Goal: Transaction & Acquisition: Purchase product/service

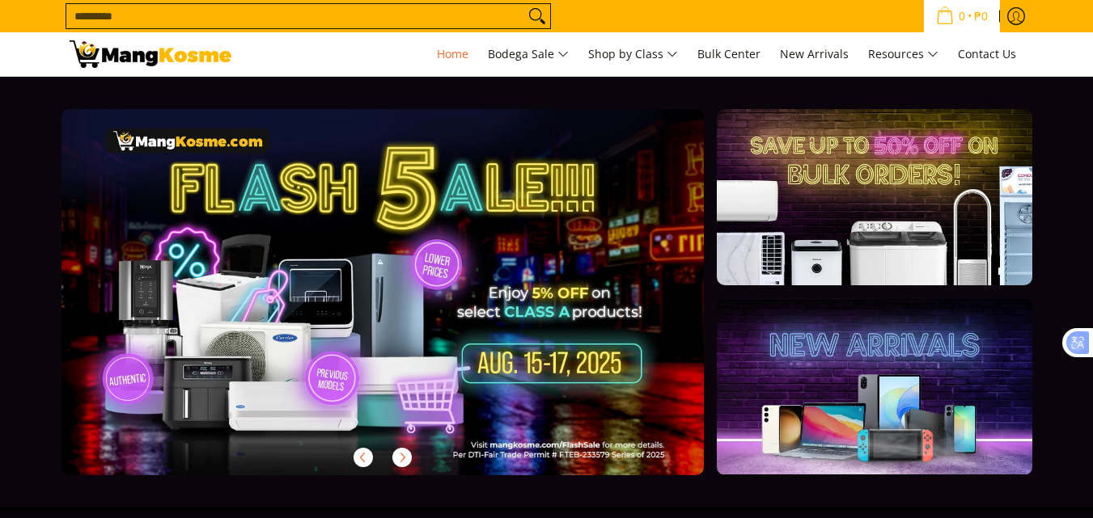
drag, startPoint x: 1104, startPoint y: 49, endPoint x: 983, endPoint y: 0, distance: 131.0
click at [260, 16] on input "Search..." at bounding box center [295, 16] width 458 height 24
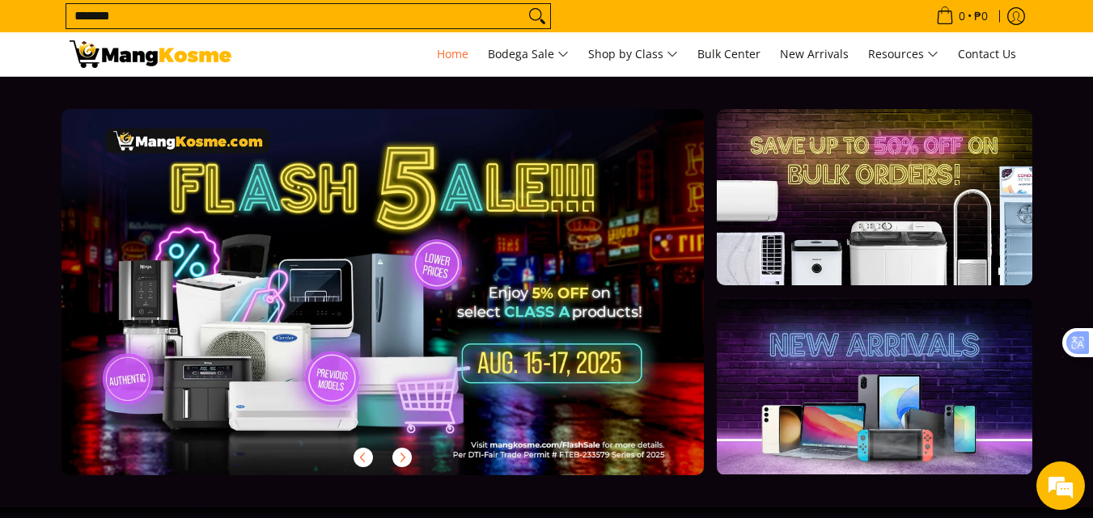
type input "*******"
click at [524, 4] on button "Search" at bounding box center [537, 16] width 26 height 24
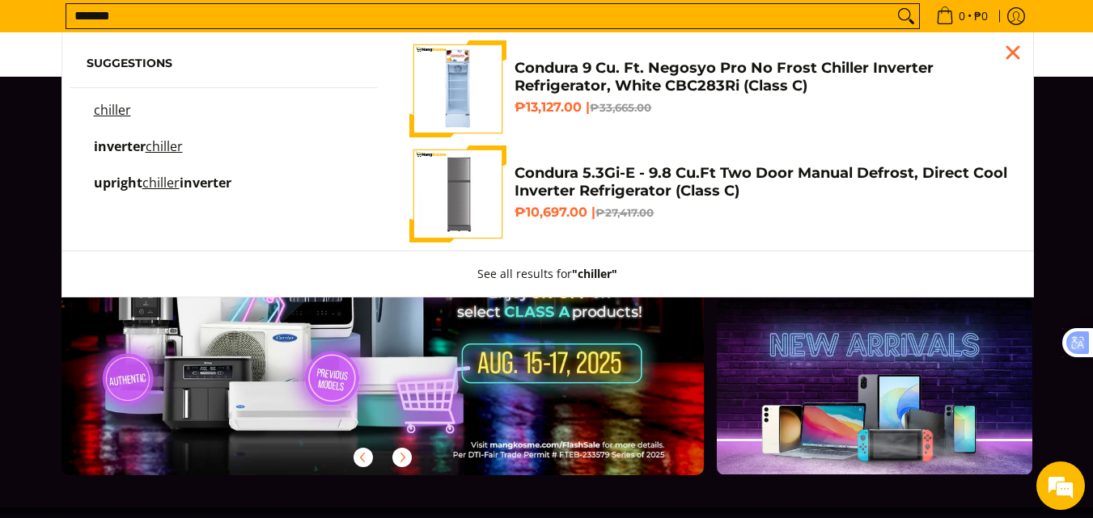
scroll to position [0, 533]
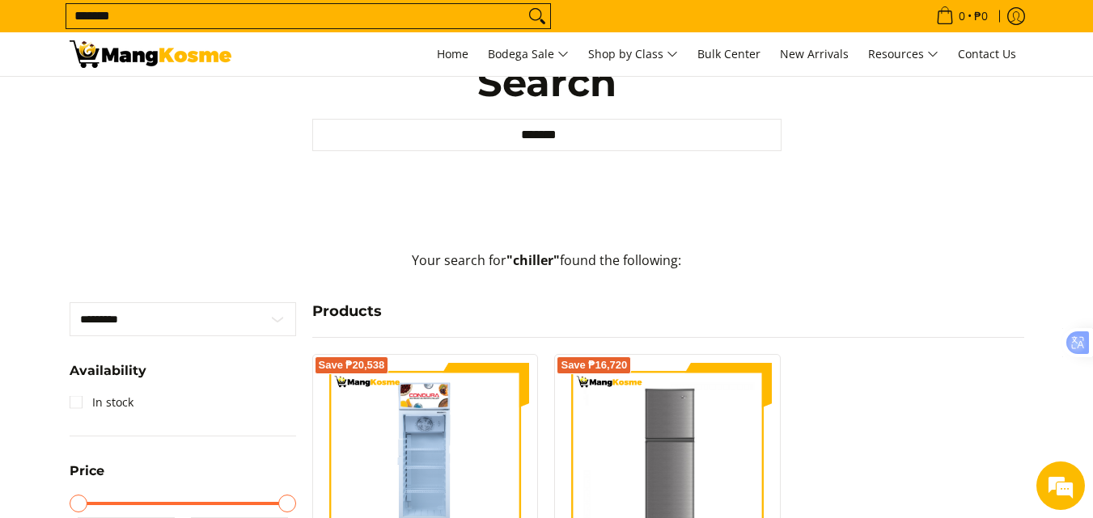
scroll to position [108, 0]
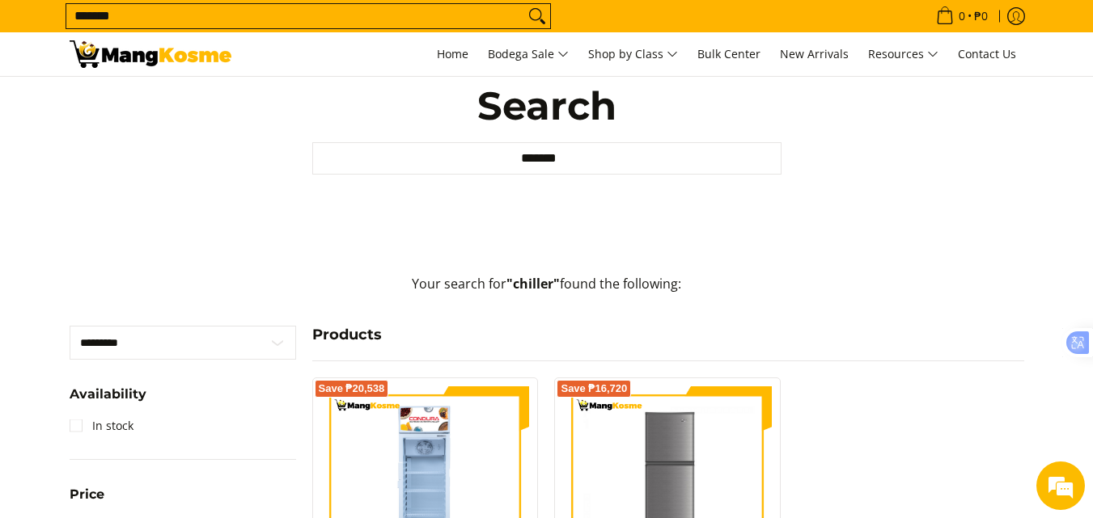
scroll to position [81, 0]
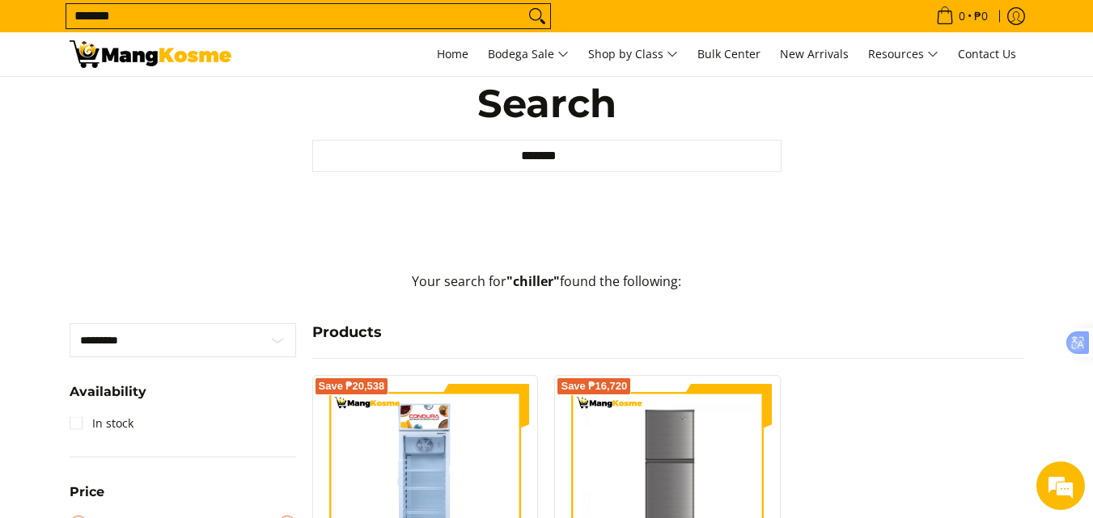
drag, startPoint x: 962, startPoint y: 372, endPoint x: 965, endPoint y: 349, distance: 22.9
click at [962, 372] on div "Products" at bounding box center [668, 349] width 728 height 52
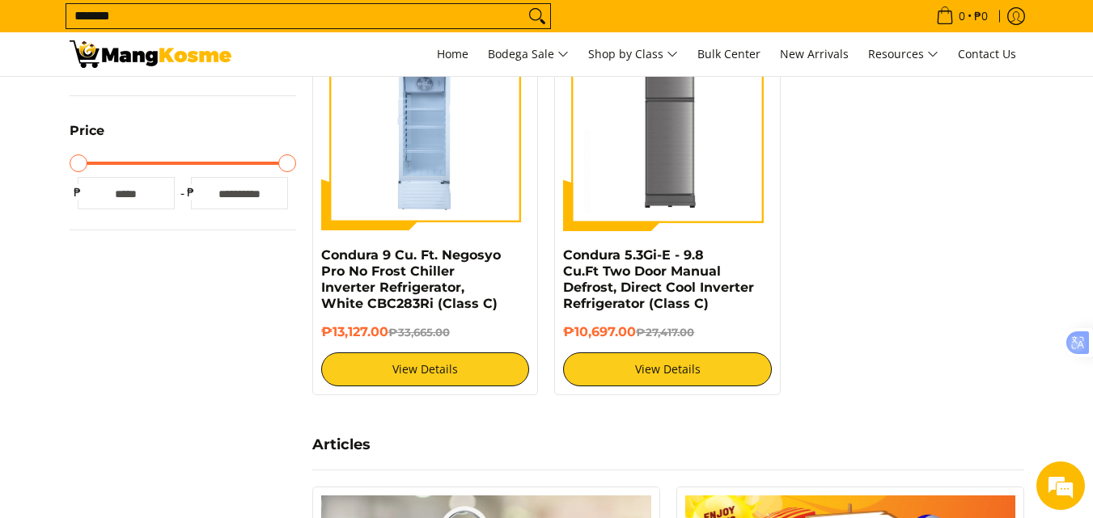
scroll to position [415, 0]
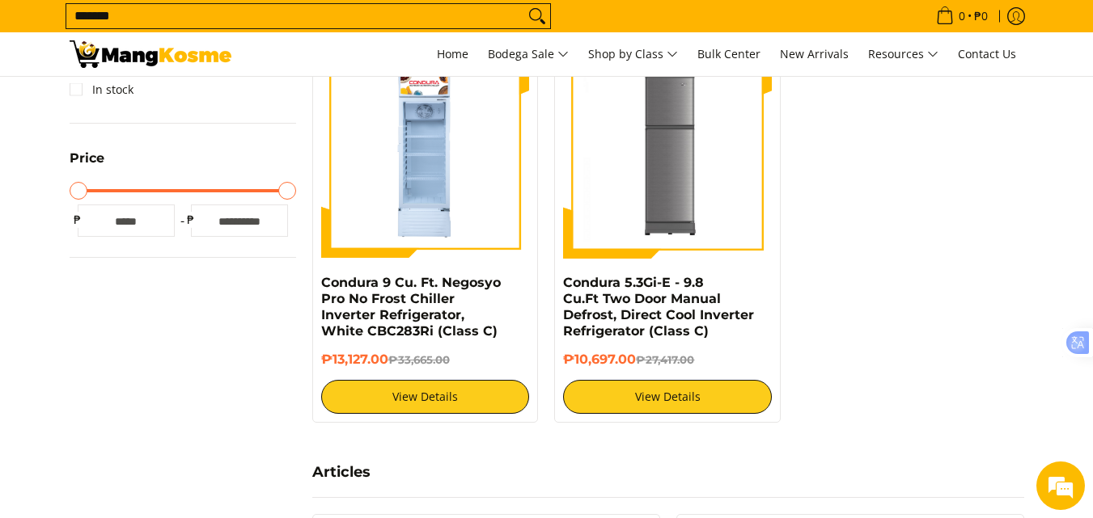
drag, startPoint x: 945, startPoint y: 358, endPoint x: 932, endPoint y: 353, distance: 14.1
click at [945, 358] on div "Save ₱20,538 Condura 9 Cu. Ft. Negosyo Pro No Frost Chiller Inverter Refrigerat…" at bounding box center [668, 240] width 728 height 398
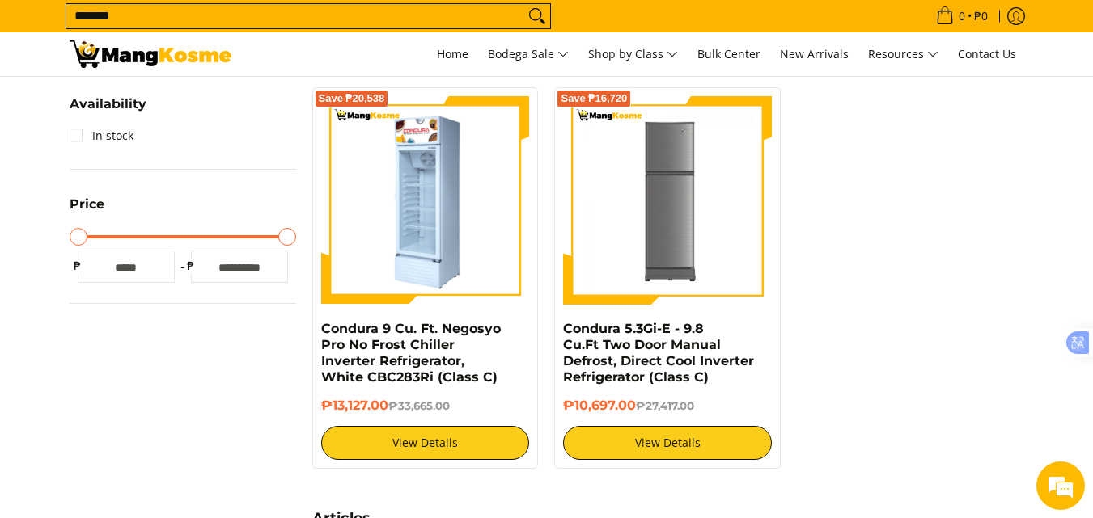
scroll to position [361, 0]
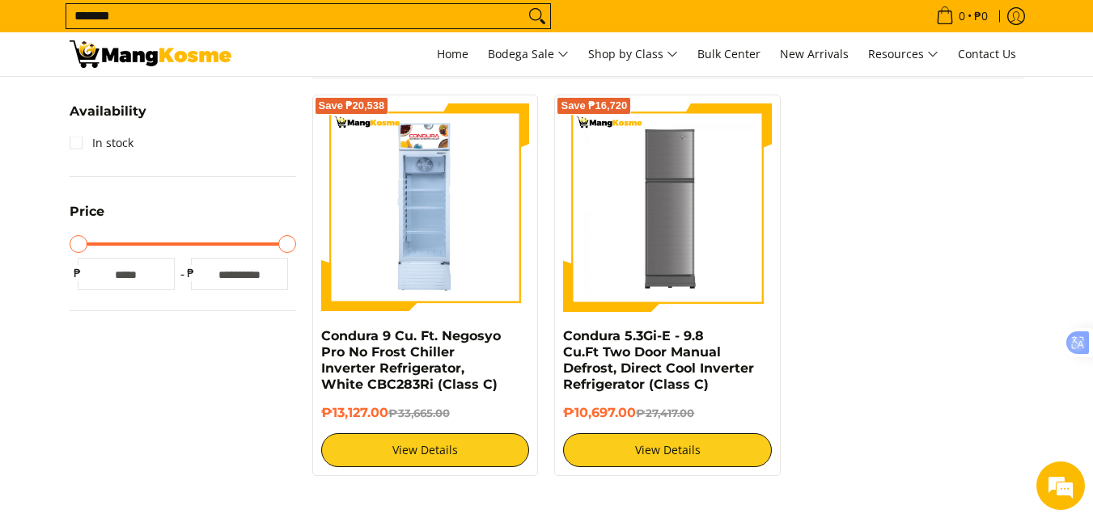
click at [941, 293] on div "Save ₱20,538 Condura 9 Cu. Ft. Negosyo Pro No Frost Chiller Inverter Refrigerat…" at bounding box center [668, 294] width 728 height 398
click at [874, 364] on div "Save ₱20,538 Condura 9 Cu. Ft. Negosyo Pro No Frost Chiller Inverter Refrigerat…" at bounding box center [668, 294] width 728 height 398
click at [884, 397] on div "Save ₱20,538 Condura 9 Cu. Ft. Negosyo Pro No Frost Chiller Inverter Refrigerat…" at bounding box center [668, 294] width 728 height 398
click at [1029, 387] on div "Save ₱20,538 Condura 9 Cu. Ft. Negosyo Pro No Frost Chiller Inverter Refrigerat…" at bounding box center [668, 294] width 728 height 398
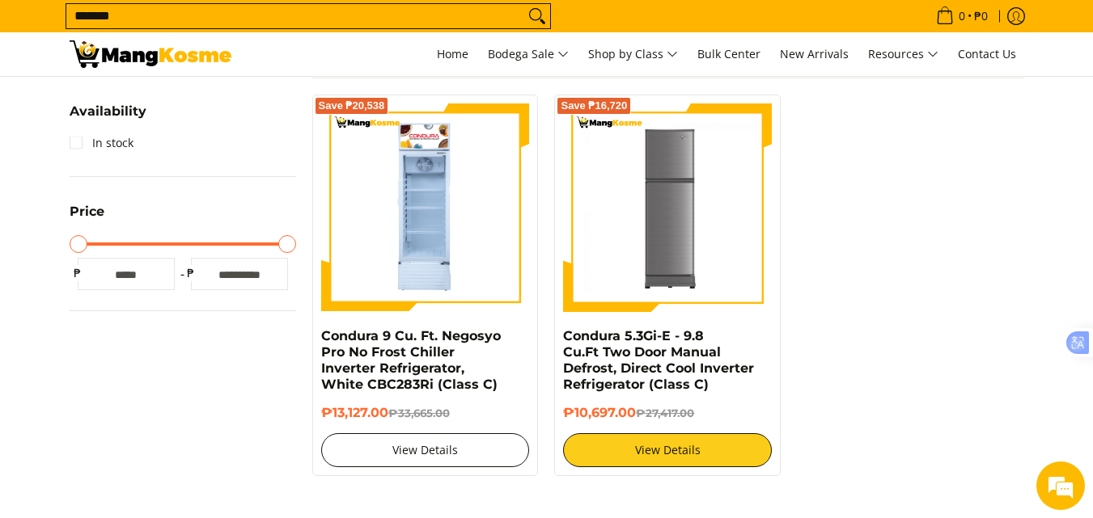
click at [405, 458] on link "View Details" at bounding box center [425, 450] width 209 height 34
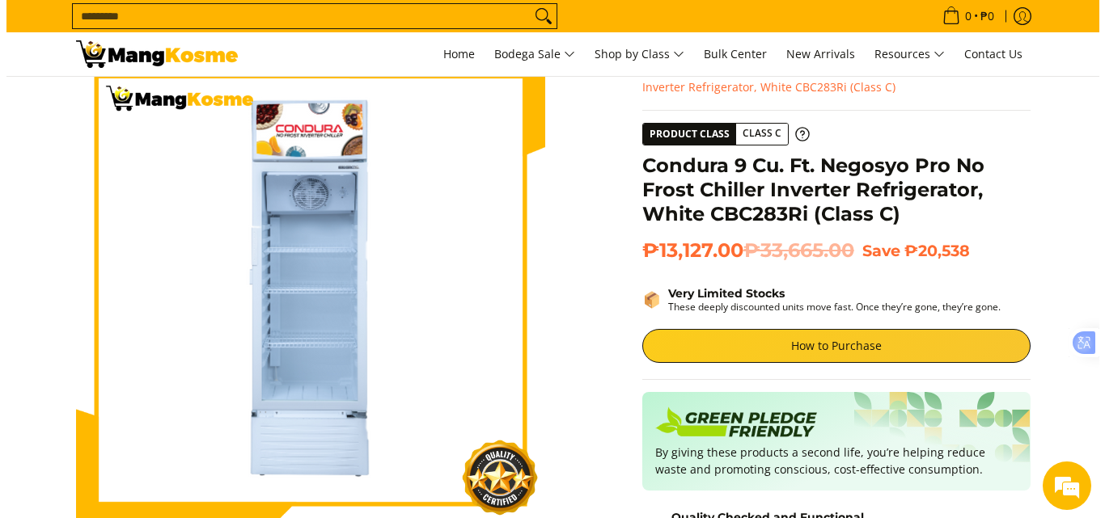
scroll to position [54, 0]
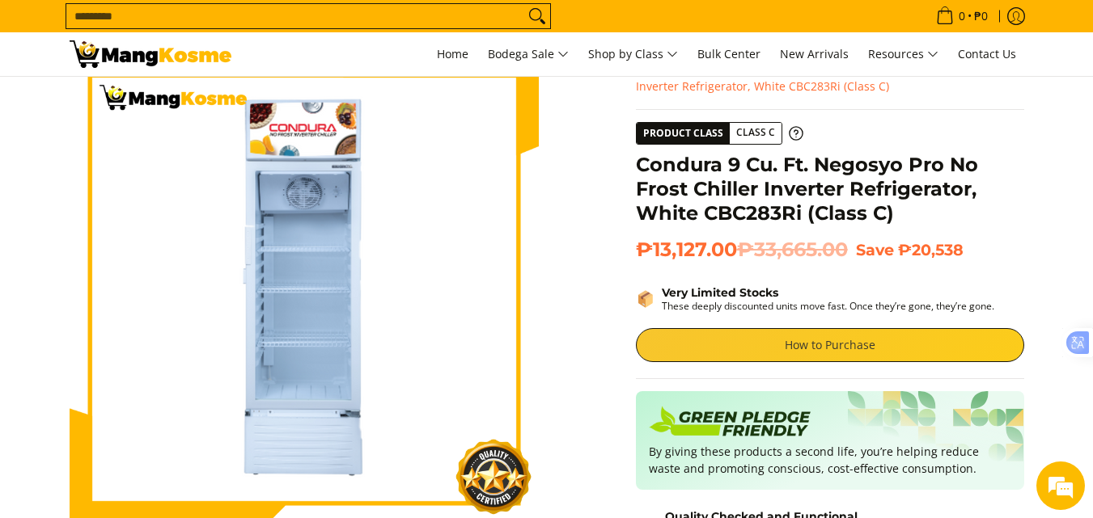
click at [915, 334] on link "How to Purchase" at bounding box center [830, 345] width 388 height 34
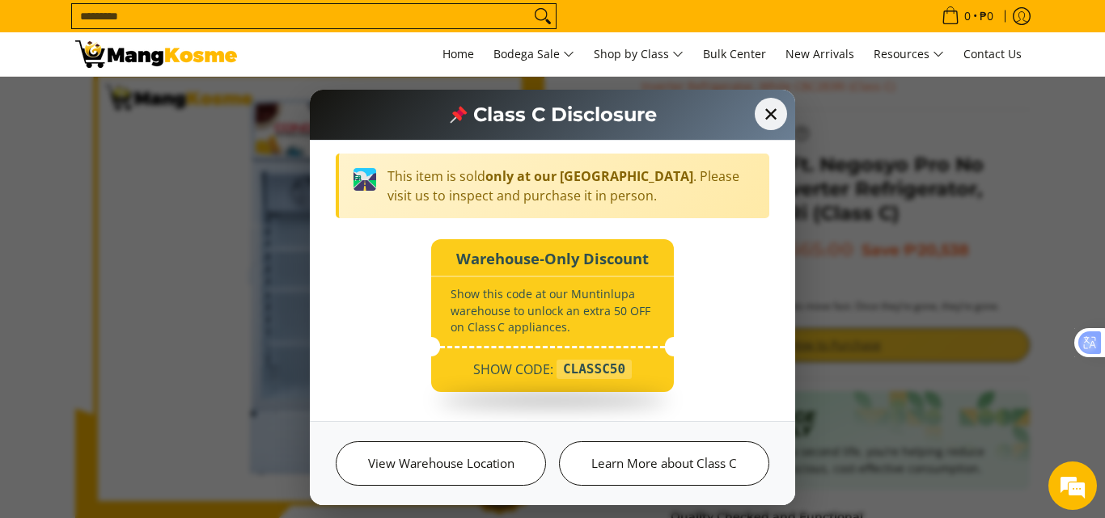
scroll to position [230, 0]
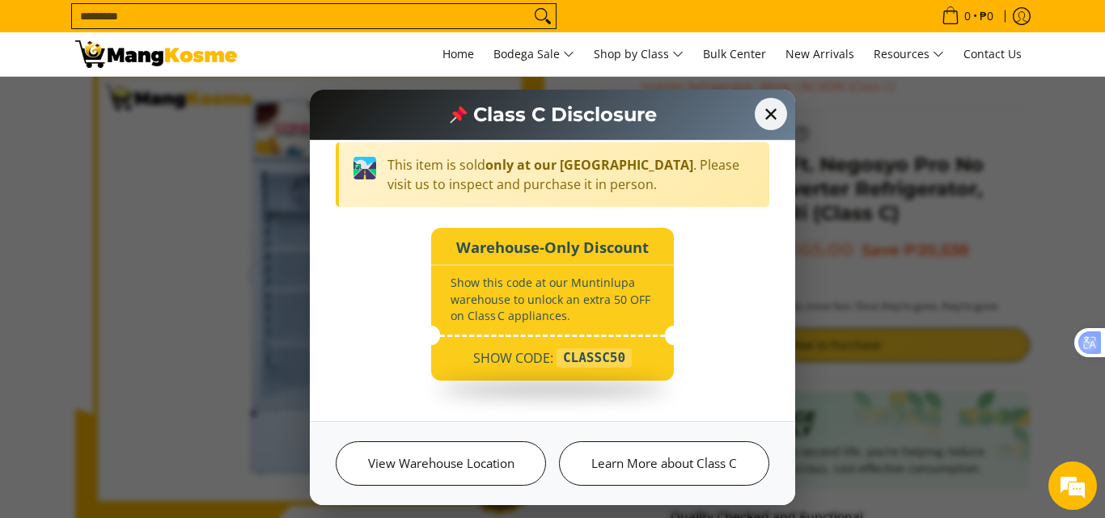
click at [590, 354] on div "CLASSC50" at bounding box center [593, 358] width 75 height 19
copy div "CLASSC50"
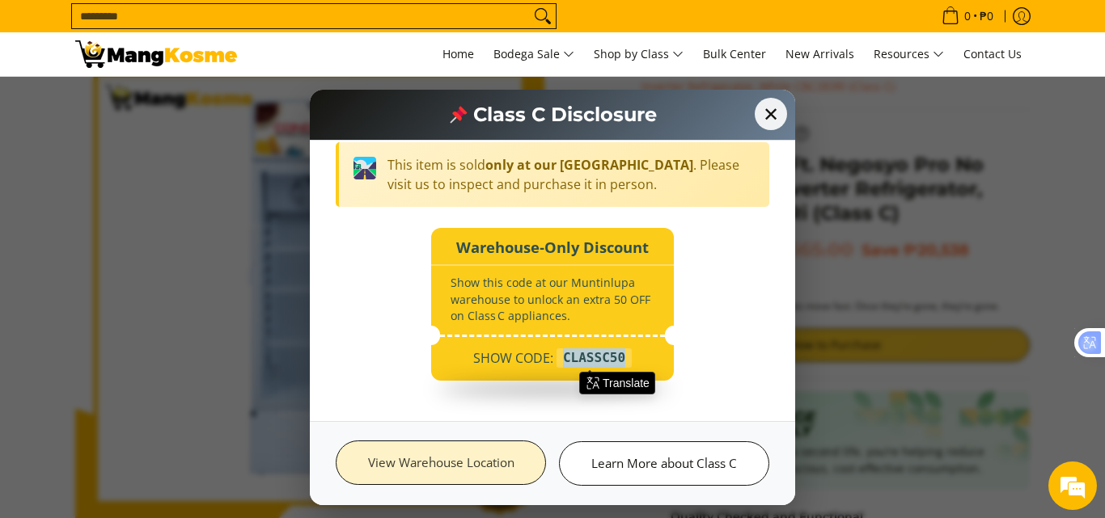
click at [476, 464] on link "View Warehouse Location" at bounding box center [441, 463] width 210 height 44
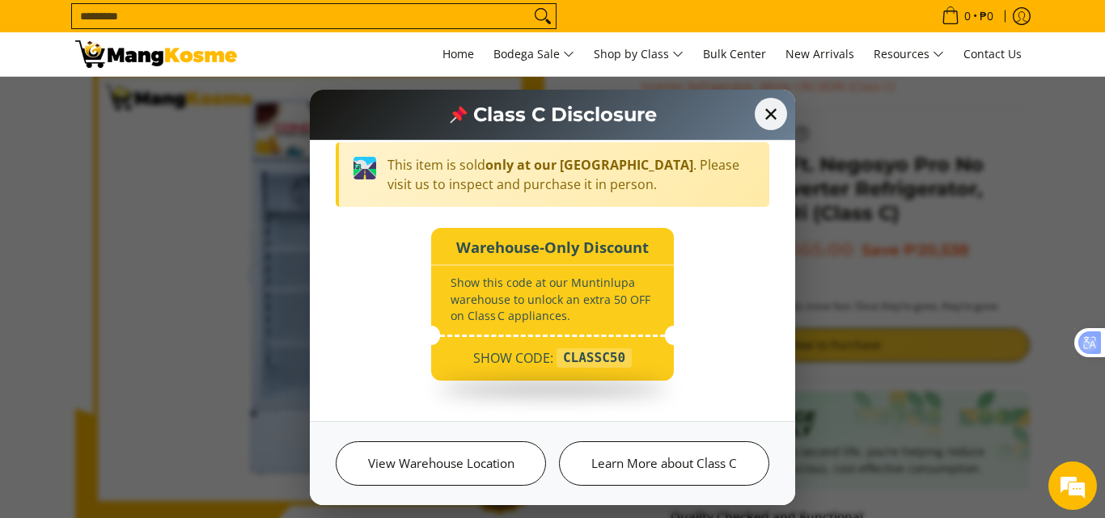
click at [342, 12] on input "Search..." at bounding box center [301, 16] width 458 height 24
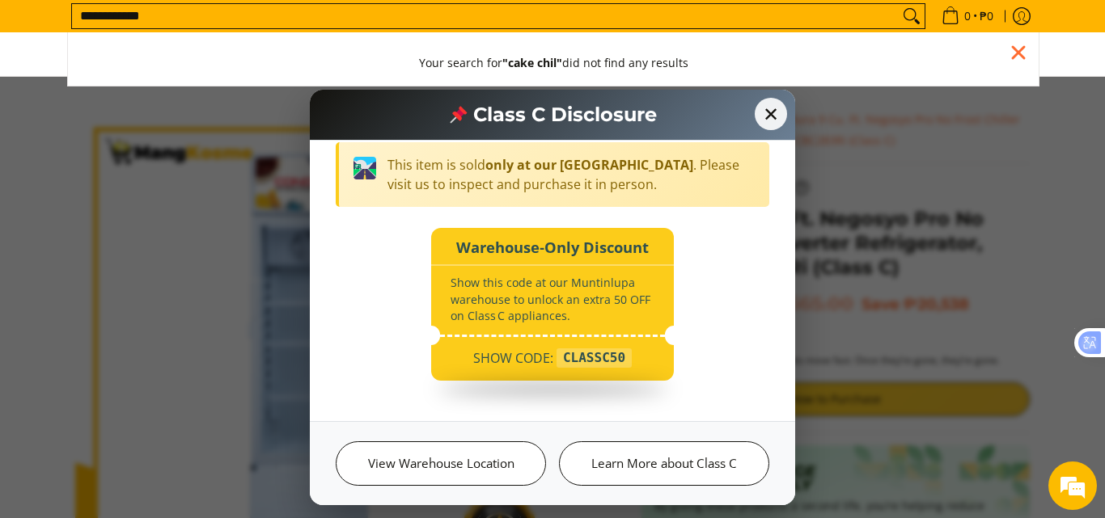
type input "**********"
click at [898, 4] on button "Search" at bounding box center [911, 16] width 26 height 24
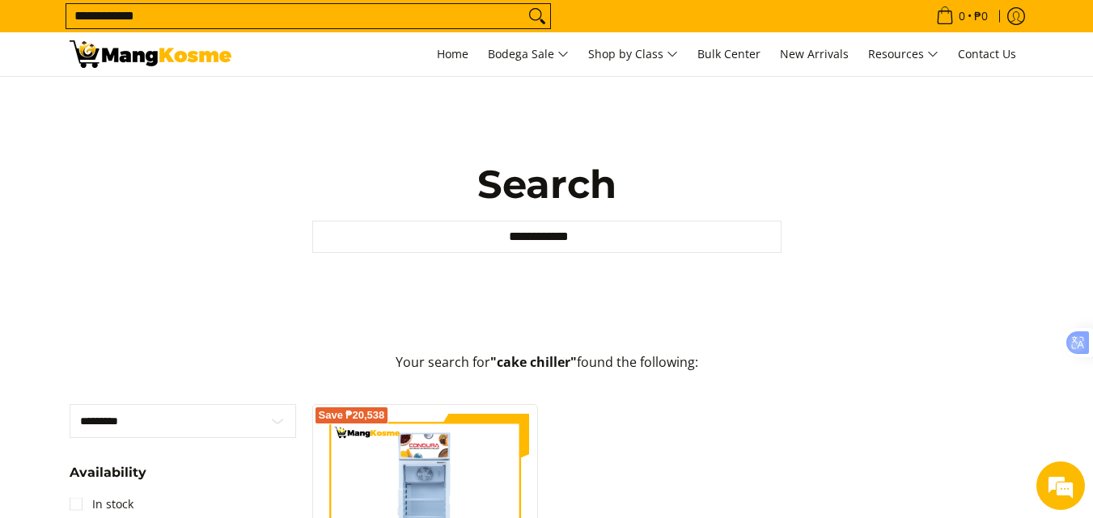
click at [892, 182] on div "**********" at bounding box center [546, 207] width 970 height 260
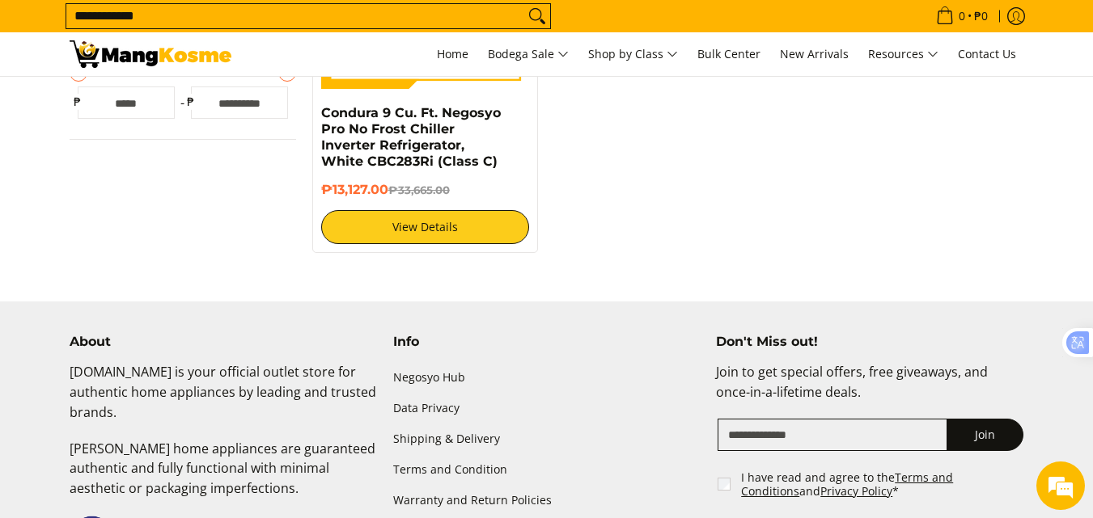
scroll to position [528, 0]
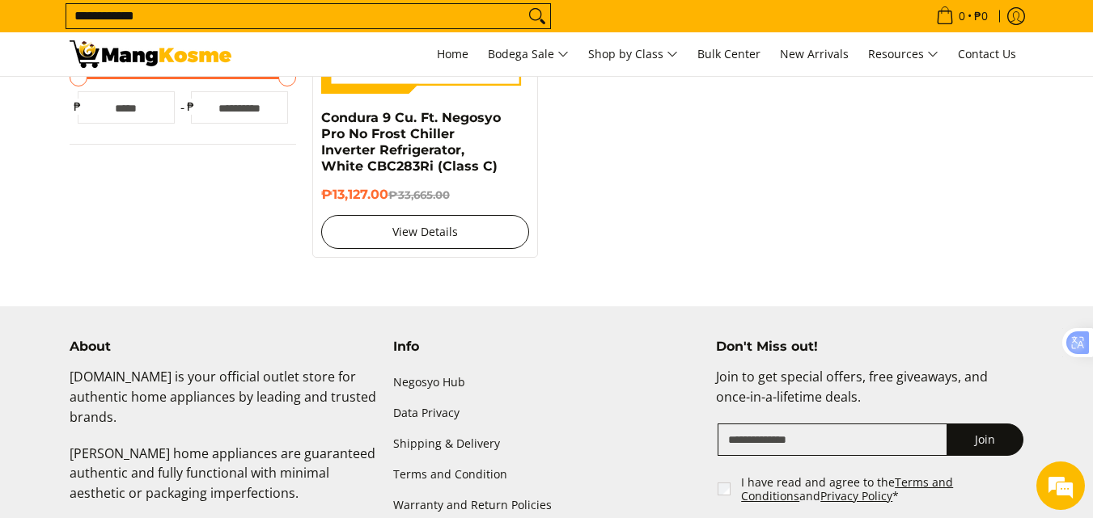
drag, startPoint x: 423, startPoint y: 227, endPoint x: 530, endPoint y: 251, distance: 109.3
click at [423, 227] on link "View Details" at bounding box center [425, 232] width 209 height 34
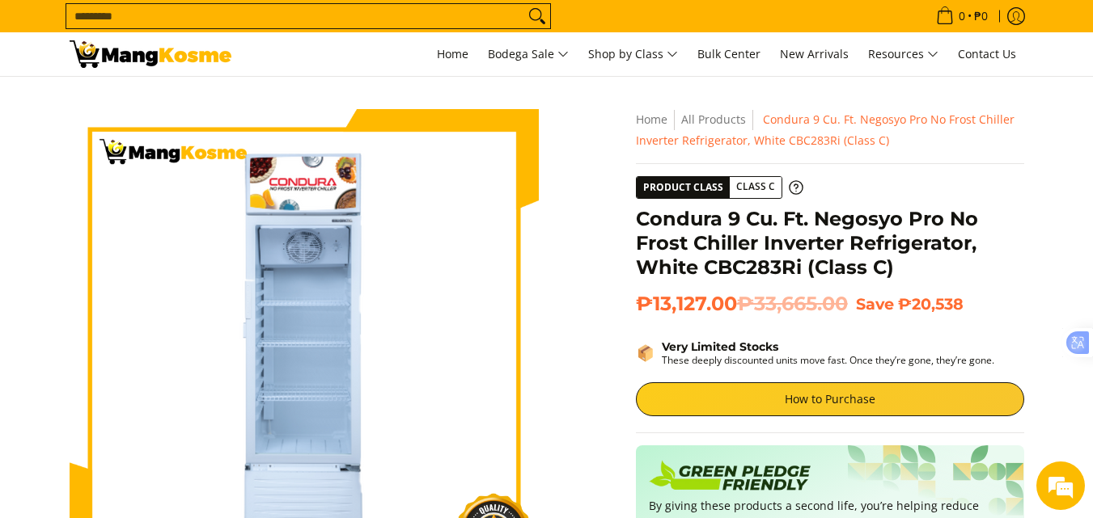
click at [133, 53] on img at bounding box center [151, 53] width 162 height 27
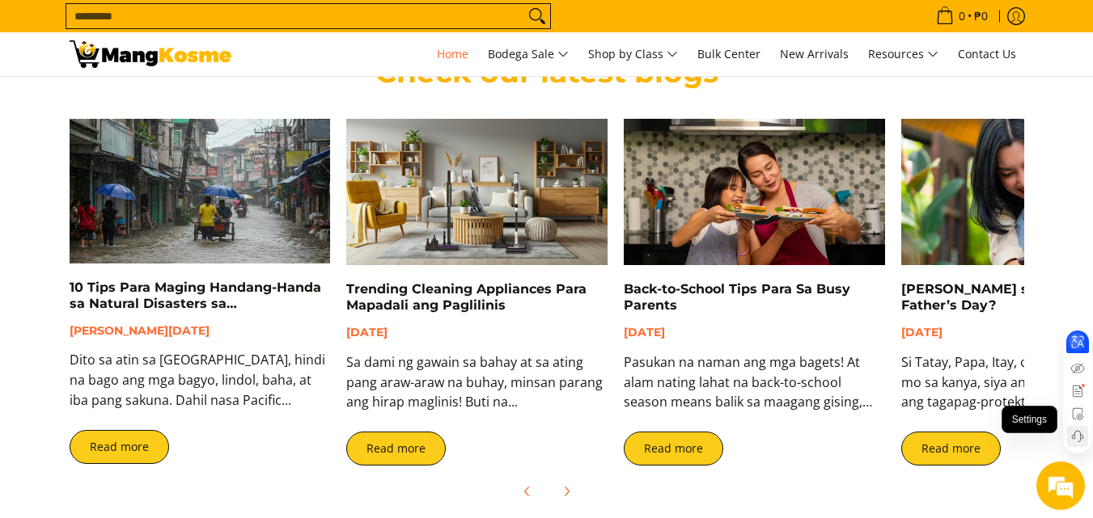
scroll to position [3333, 0]
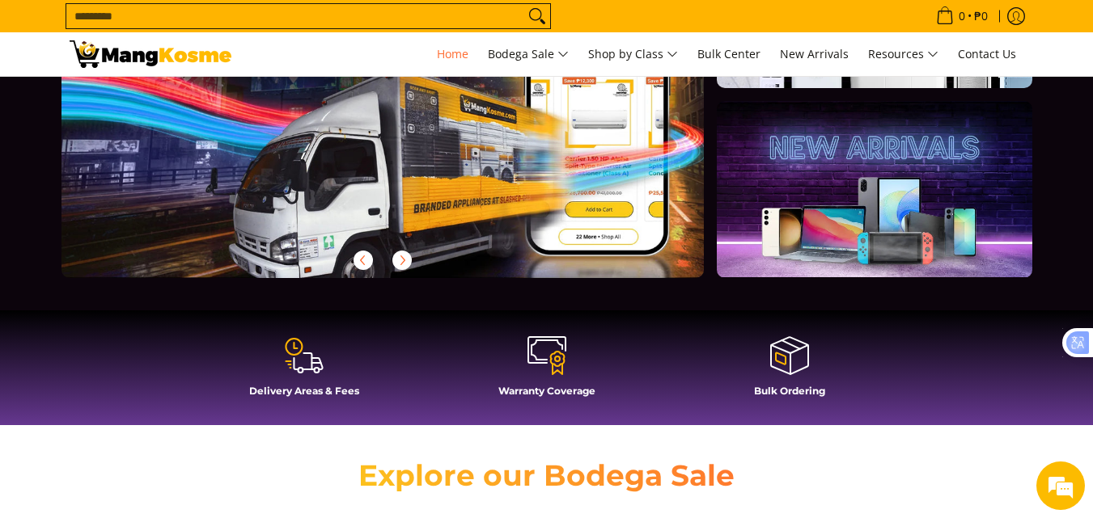
scroll to position [205, 0]
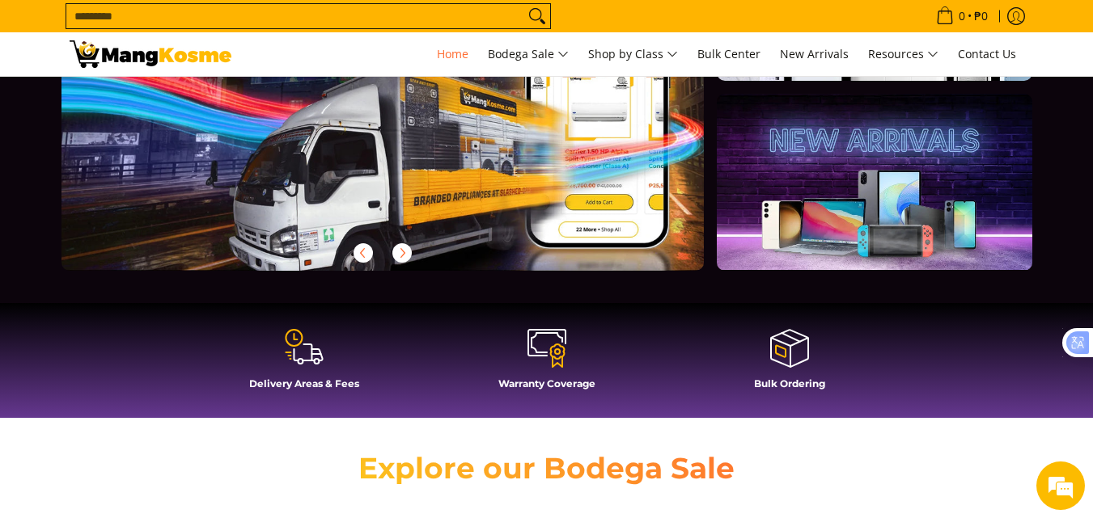
click at [275, 344] on span at bounding box center [304, 349] width 226 height 42
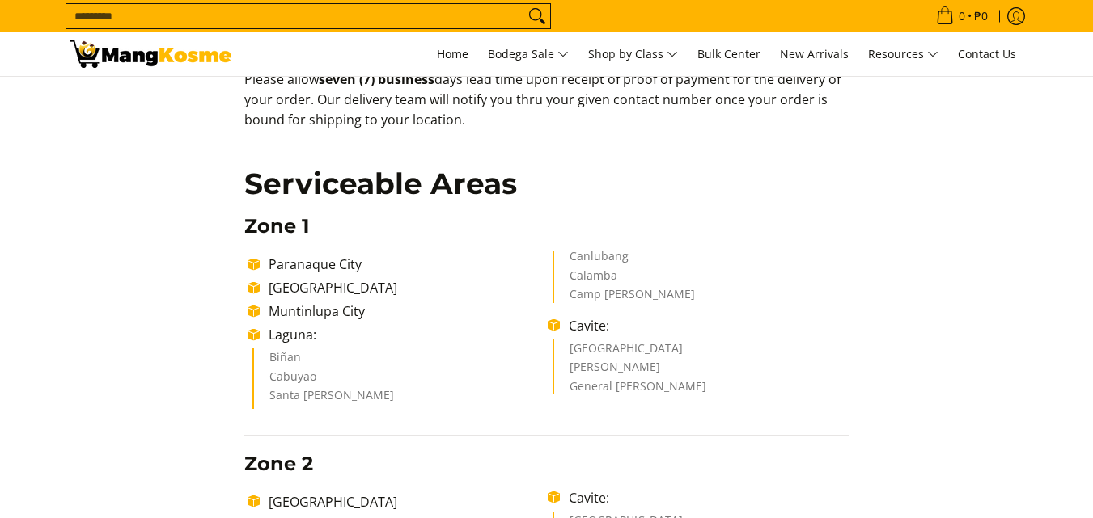
scroll to position [188, 0]
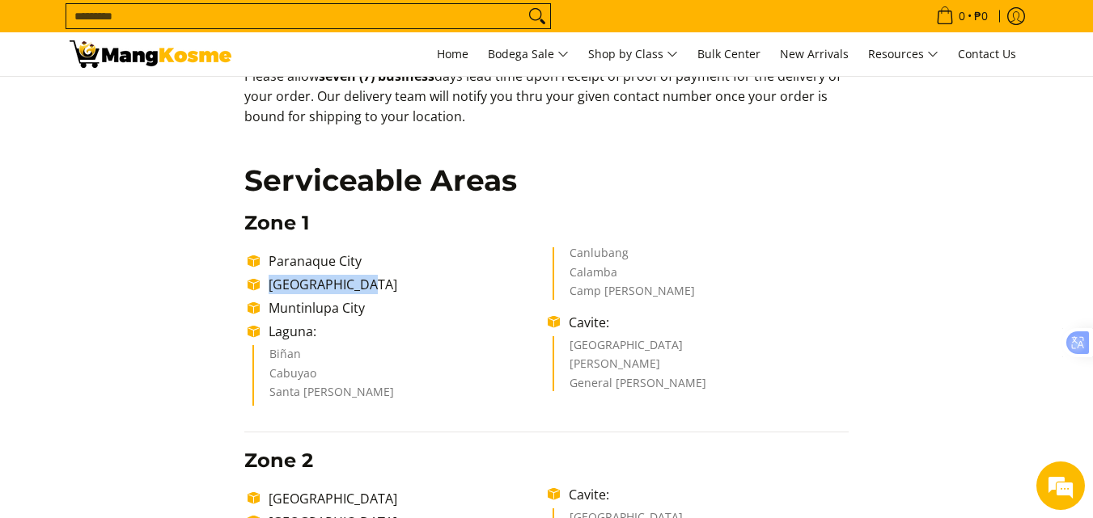
drag, startPoint x: 266, startPoint y: 277, endPoint x: 366, endPoint y: 291, distance: 100.5
click at [361, 291] on li "[GEOGRAPHIC_DATA]" at bounding box center [403, 284] width 287 height 19
click at [440, 287] on li "[GEOGRAPHIC_DATA]" at bounding box center [403, 284] width 287 height 19
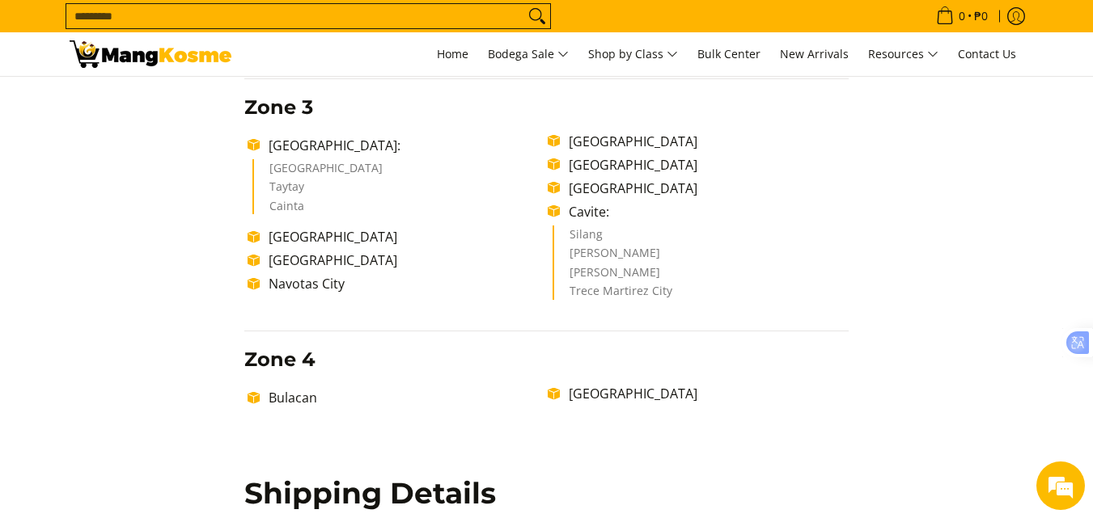
scroll to position [690, 0]
